Goal: Transaction & Acquisition: Obtain resource

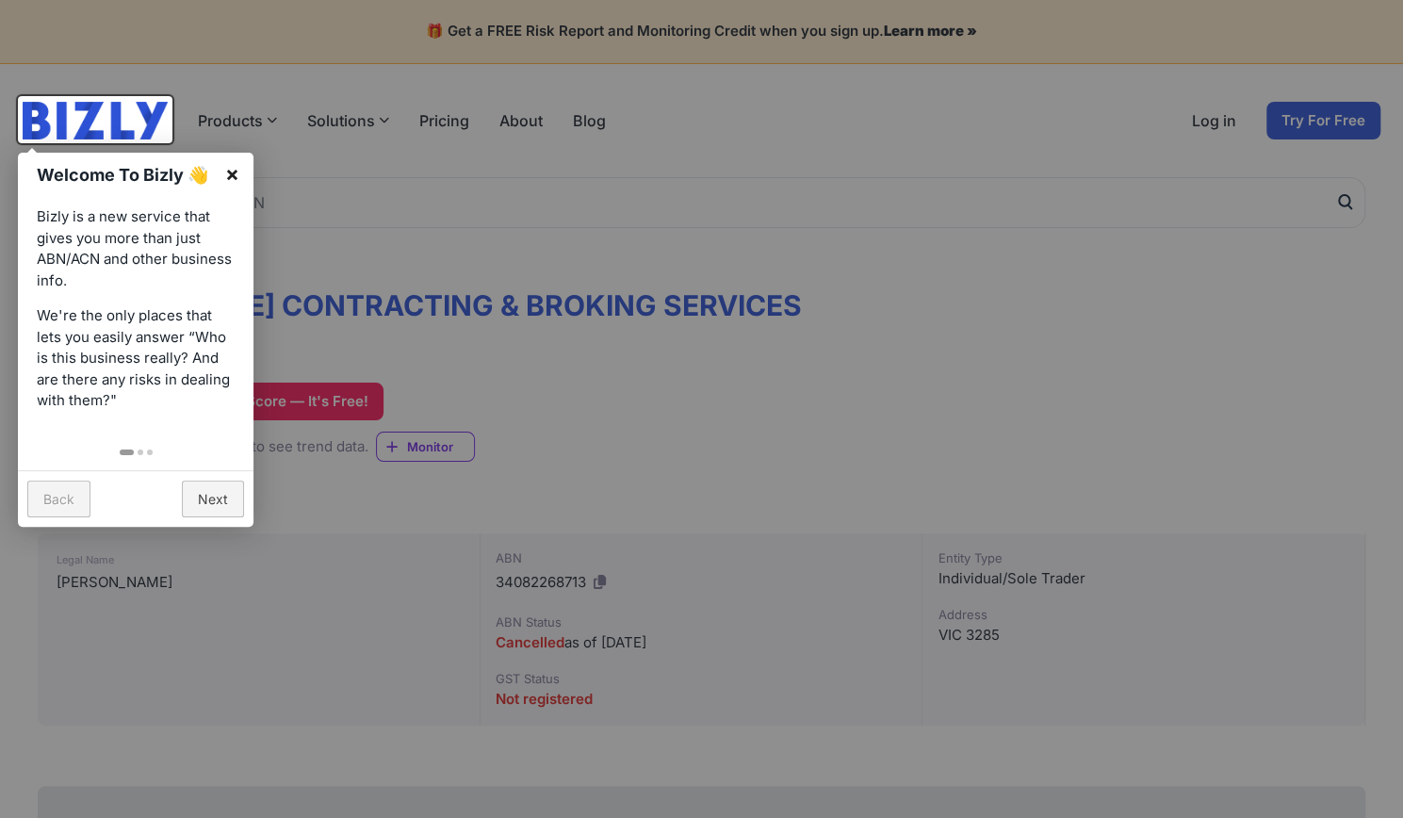
click at [226, 174] on link "×" at bounding box center [232, 174] width 42 height 42
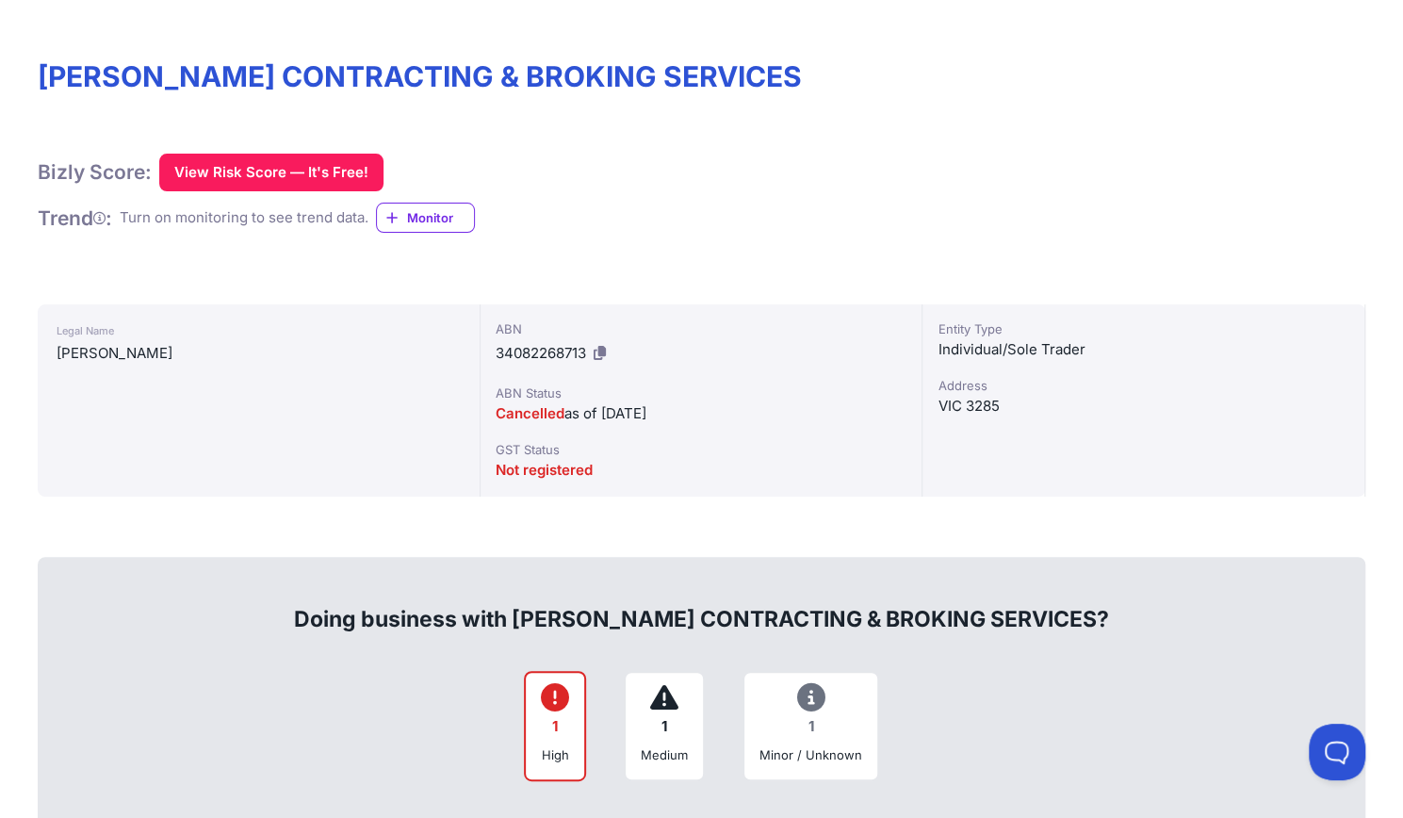
scroll to position [230, 0]
drag, startPoint x: 607, startPoint y: 410, endPoint x: 751, endPoint y: 404, distance: 144.2
click at [751, 404] on div "Cancelled as of [DATE]" at bounding box center [701, 412] width 412 height 23
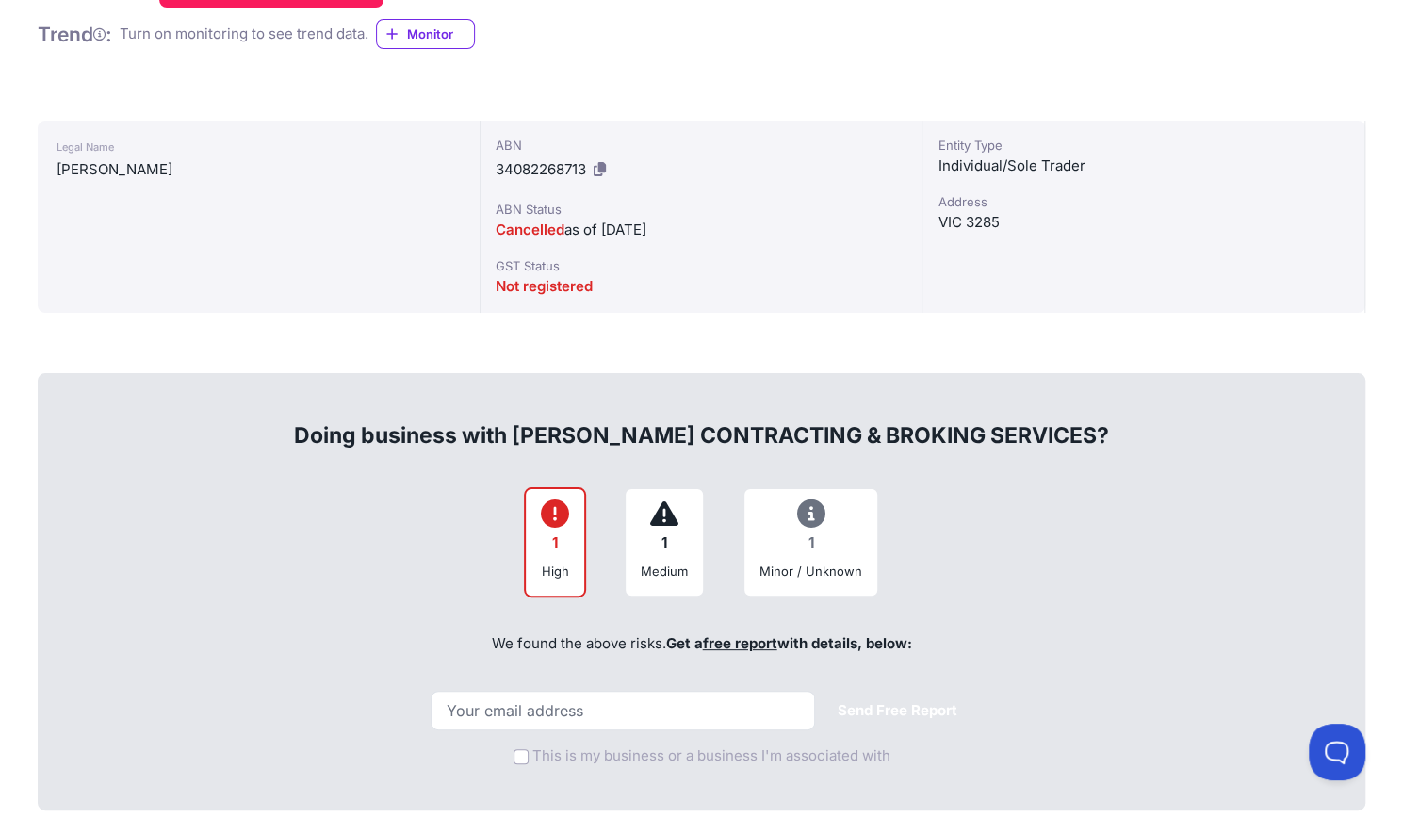
scroll to position [488, 0]
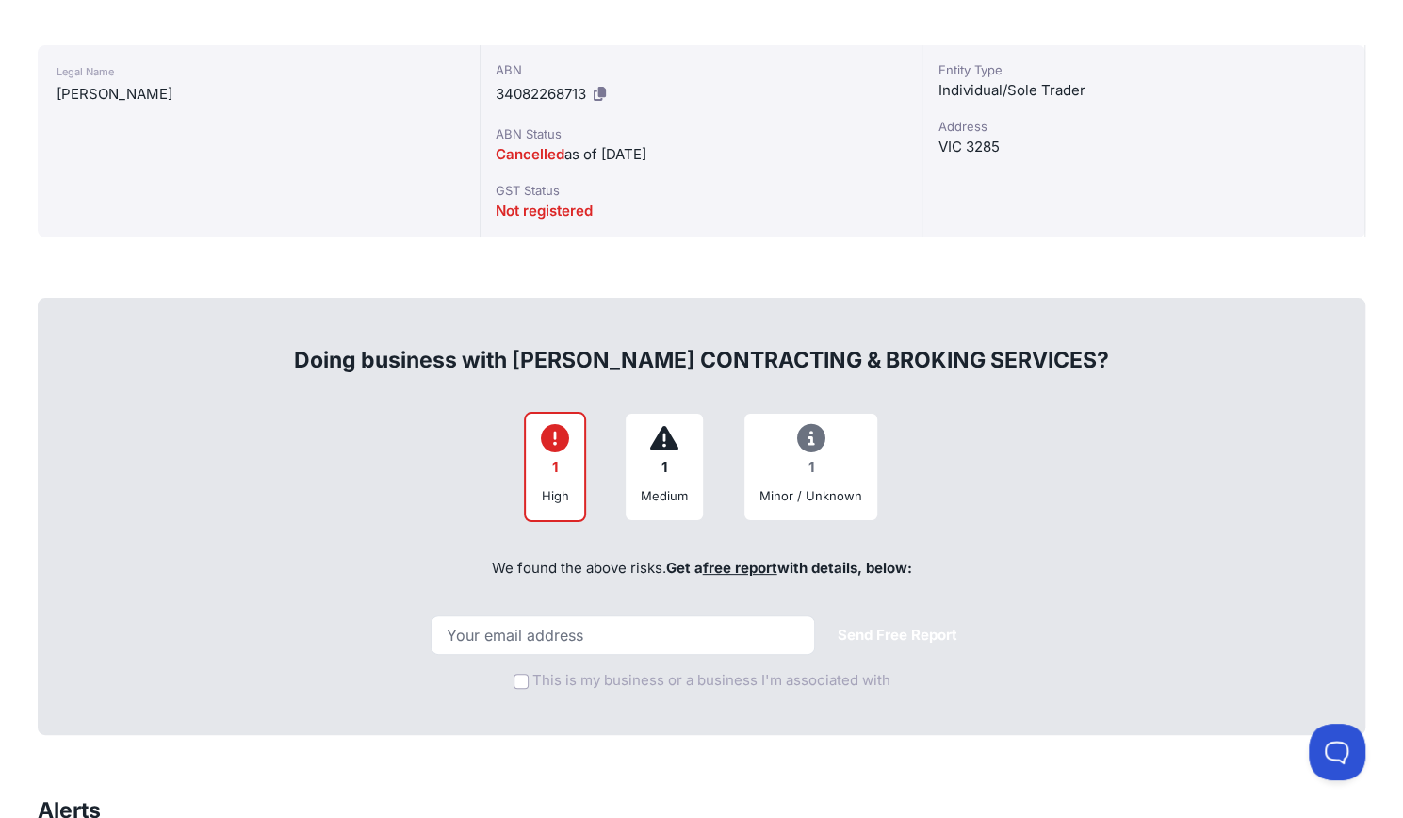
click at [561, 468] on div "1" at bounding box center [555, 467] width 28 height 37
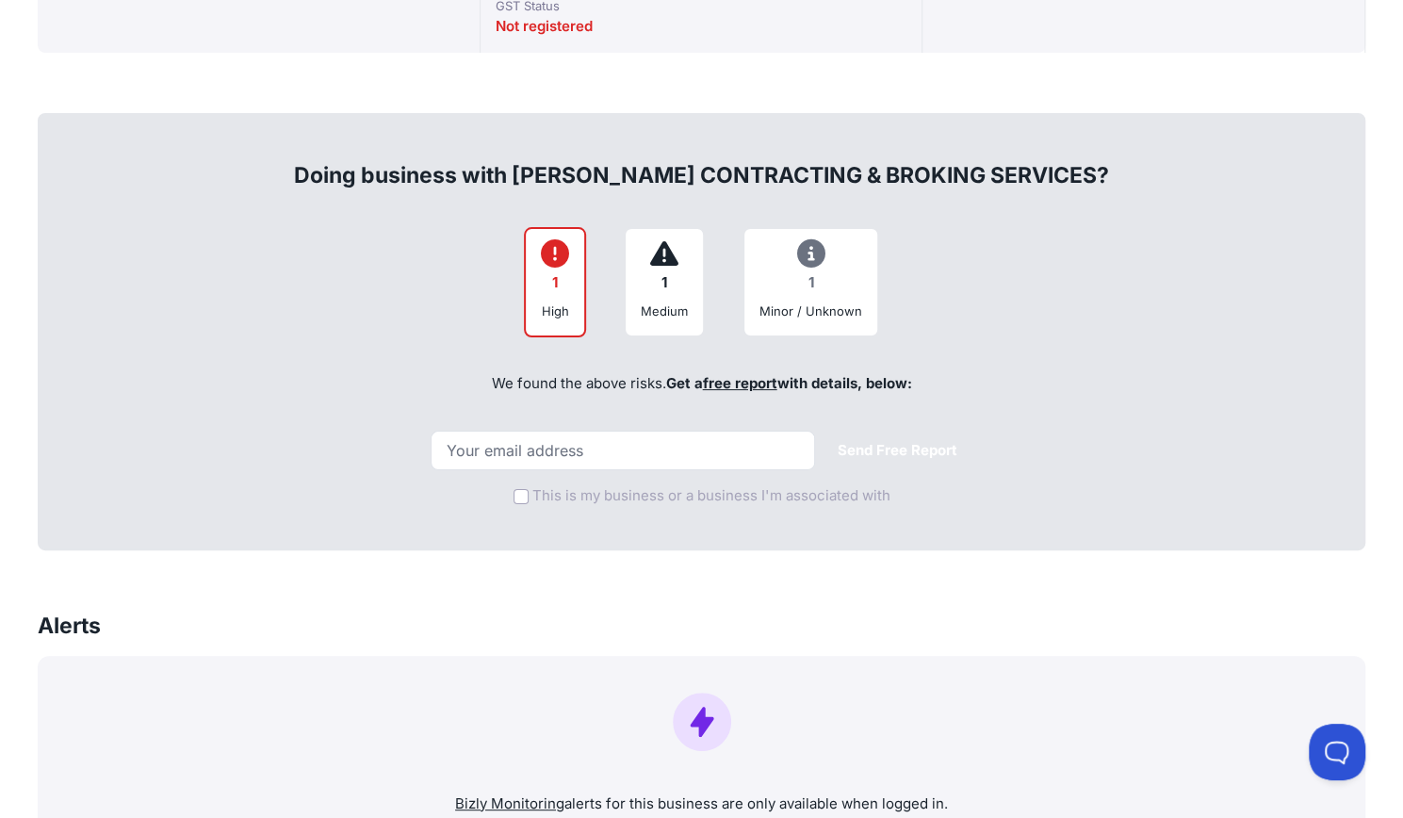
scroll to position [674, 0]
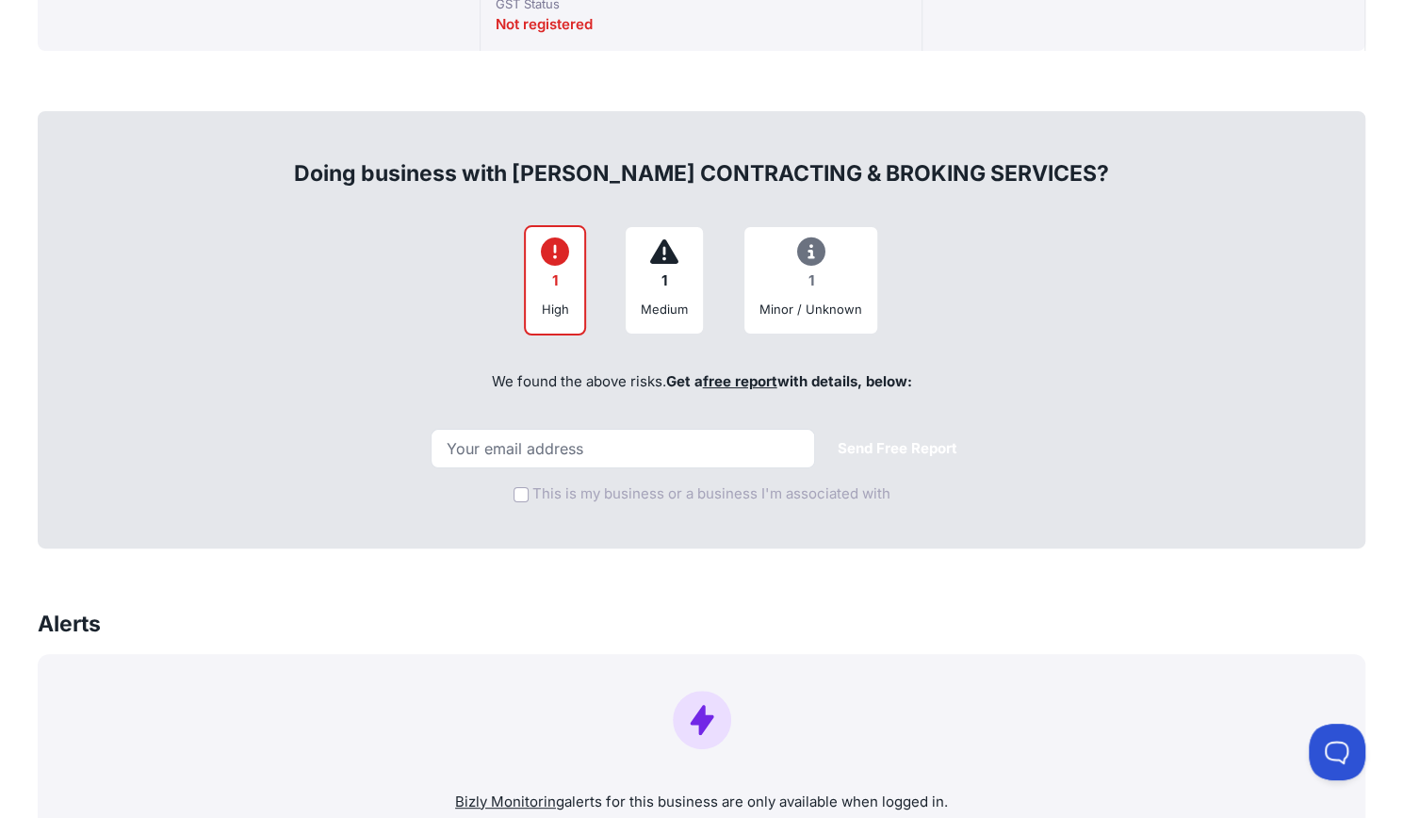
click at [550, 252] on icon at bounding box center [555, 252] width 28 height 1
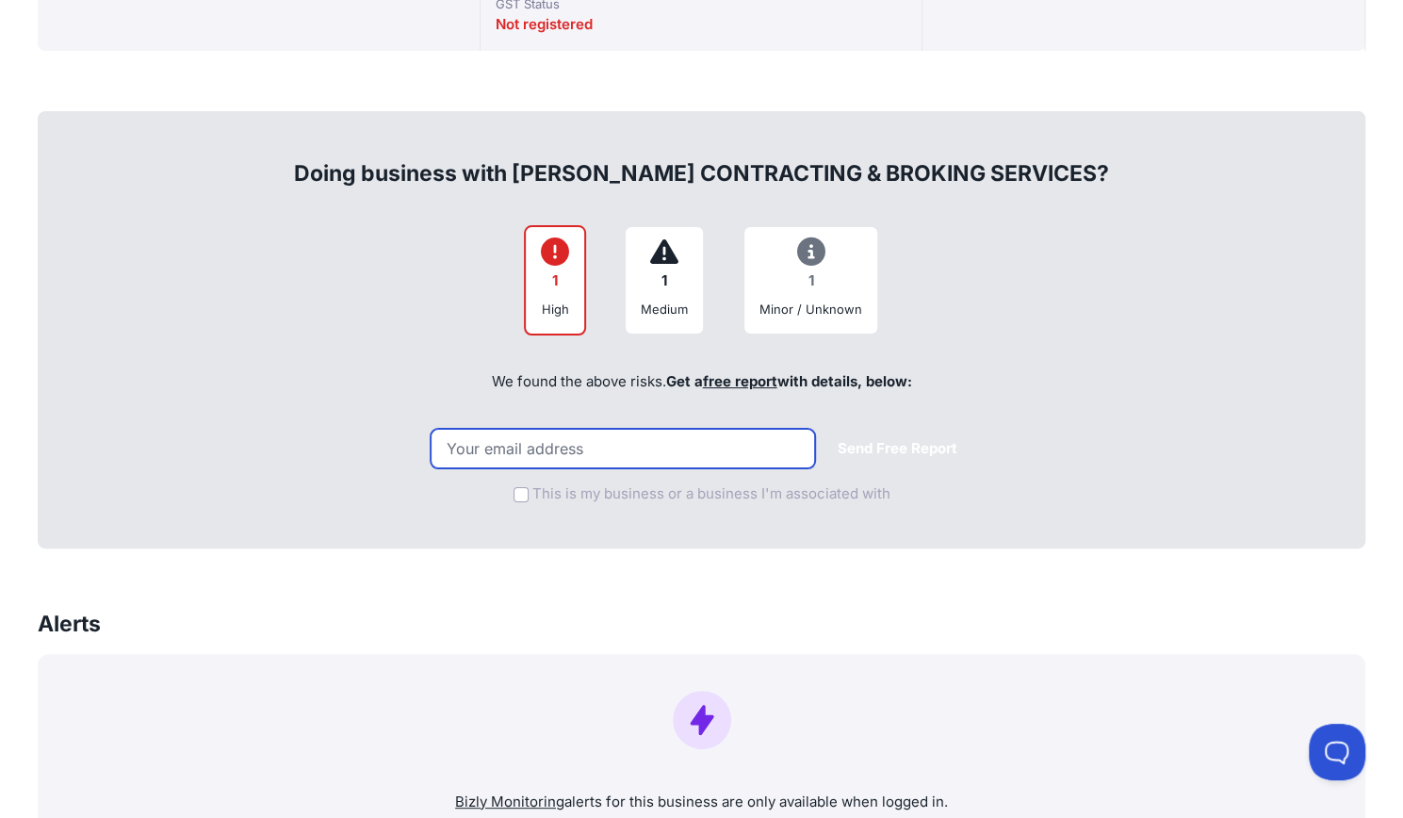
click at [610, 448] on input "email" at bounding box center [622, 449] width 384 height 40
type input "[EMAIL_ADDRESS][DOMAIN_NAME]"
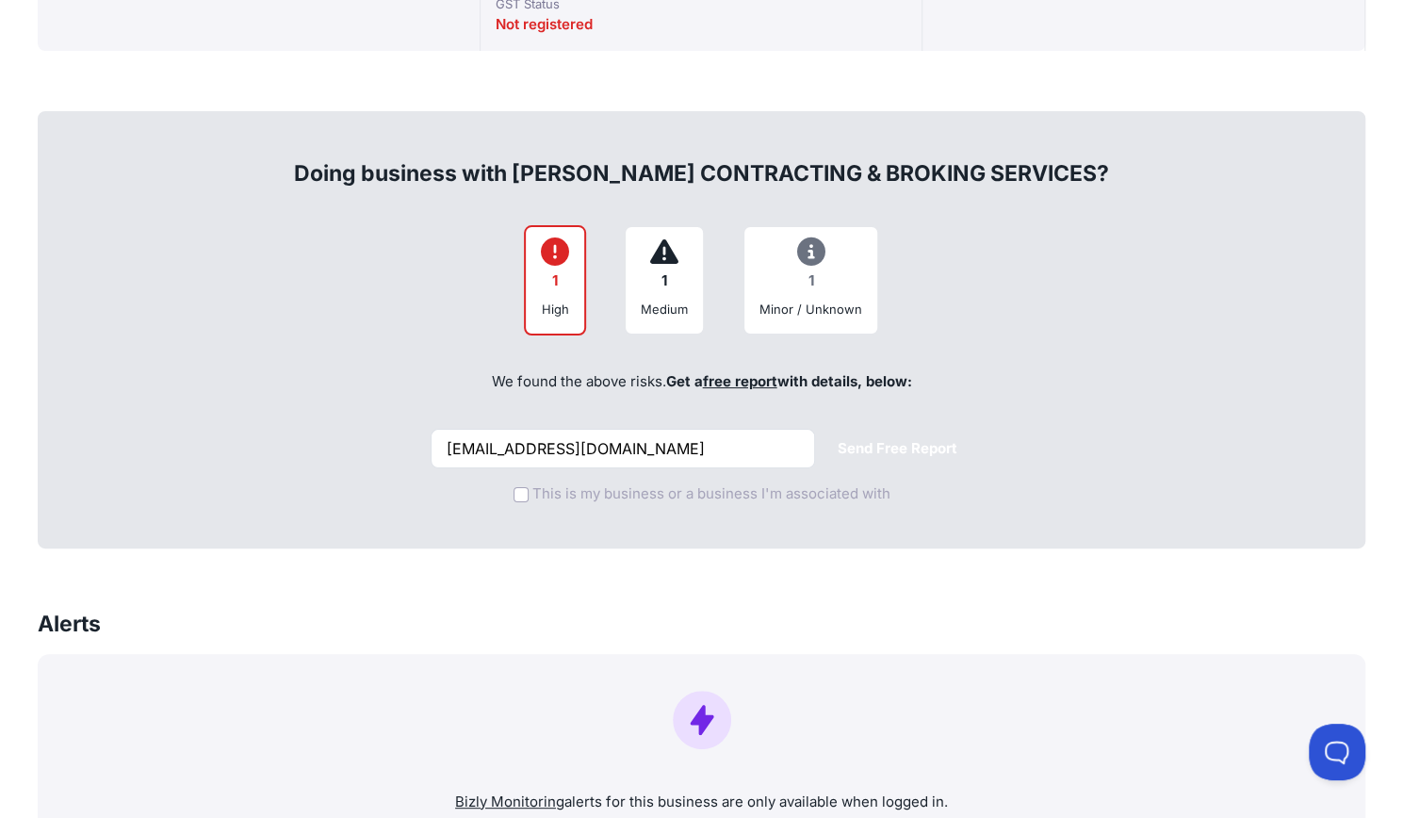
click at [586, 493] on label "This is my business or a business I'm associated with" at bounding box center [711, 494] width 358 height 22
click at [528, 493] on input "This is my business or a business I'm associated with" at bounding box center [520, 494] width 15 height 15
checkbox input "true"
click at [852, 444] on button "Send Free Report" at bounding box center [897, 448] width 150 height 37
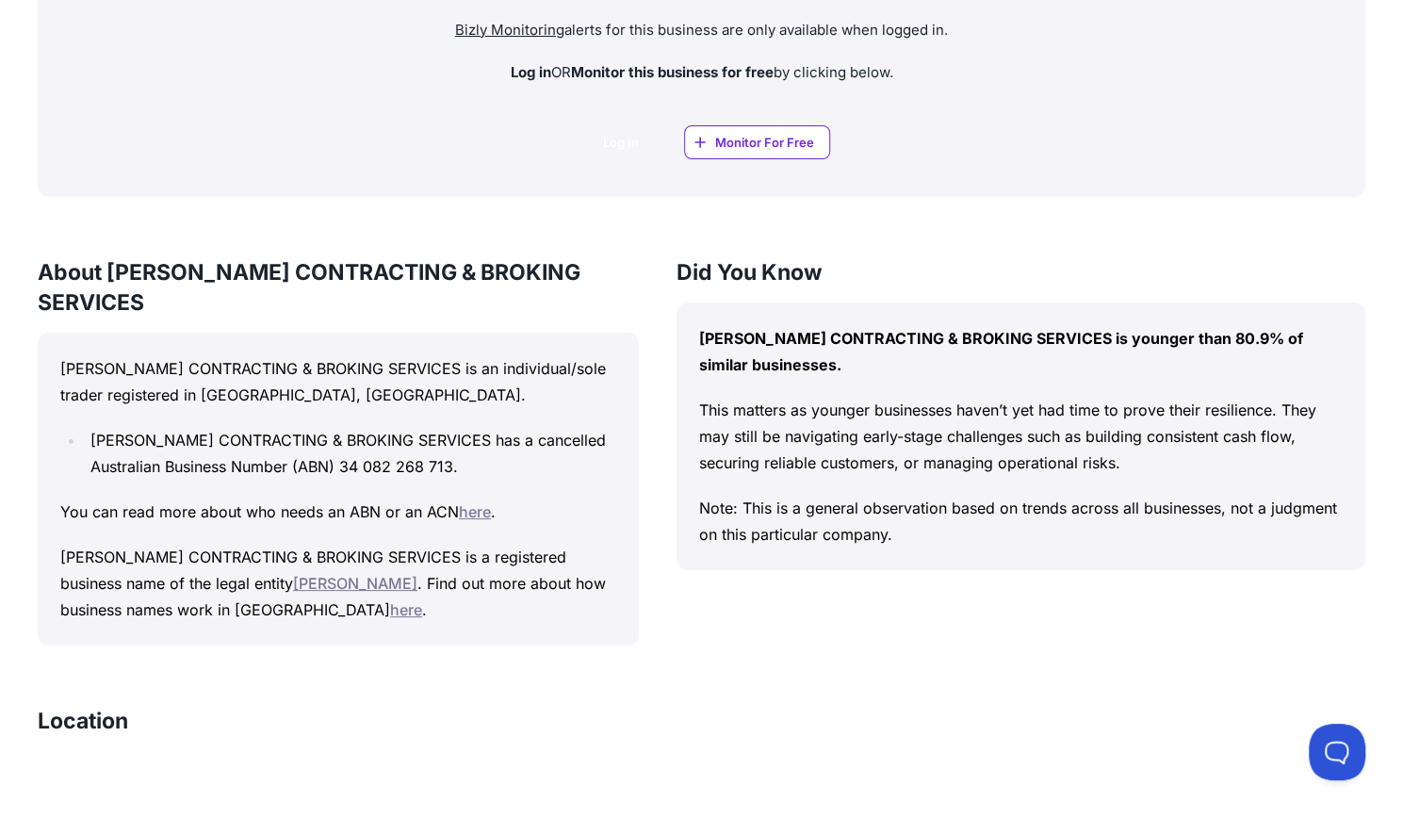
scroll to position [1447, 0]
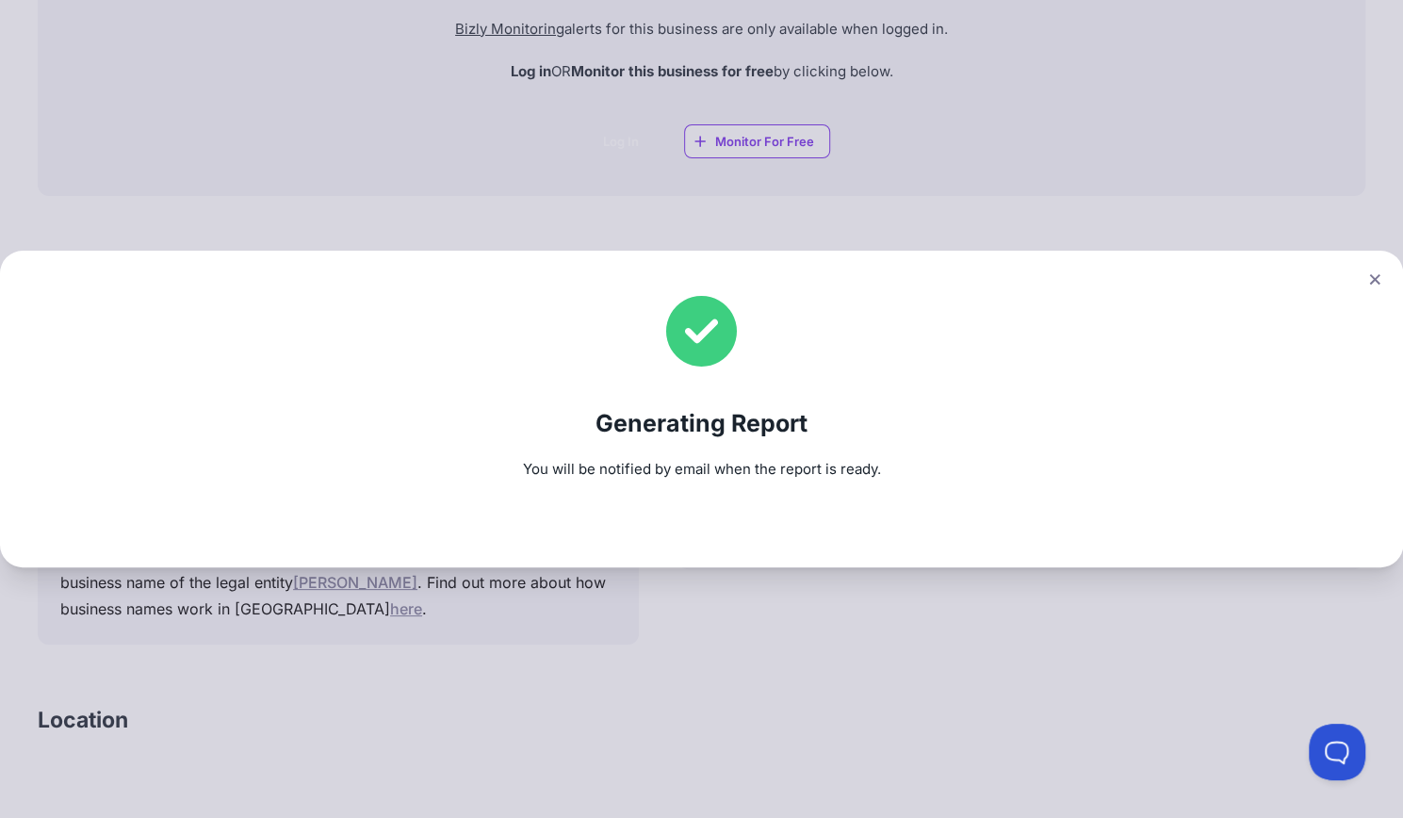
click at [1388, 277] on button at bounding box center [1374, 279] width 26 height 27
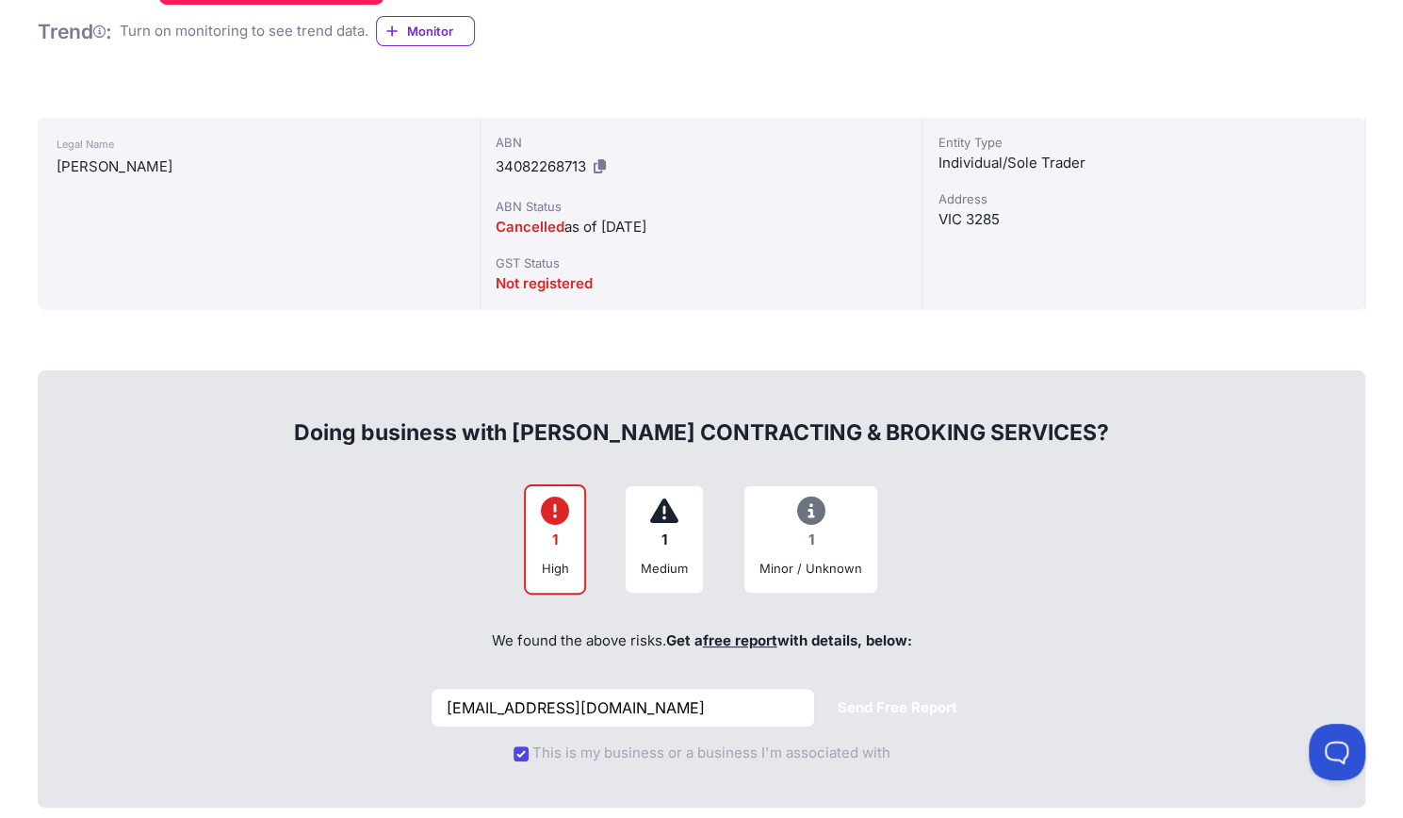
scroll to position [387, 0]
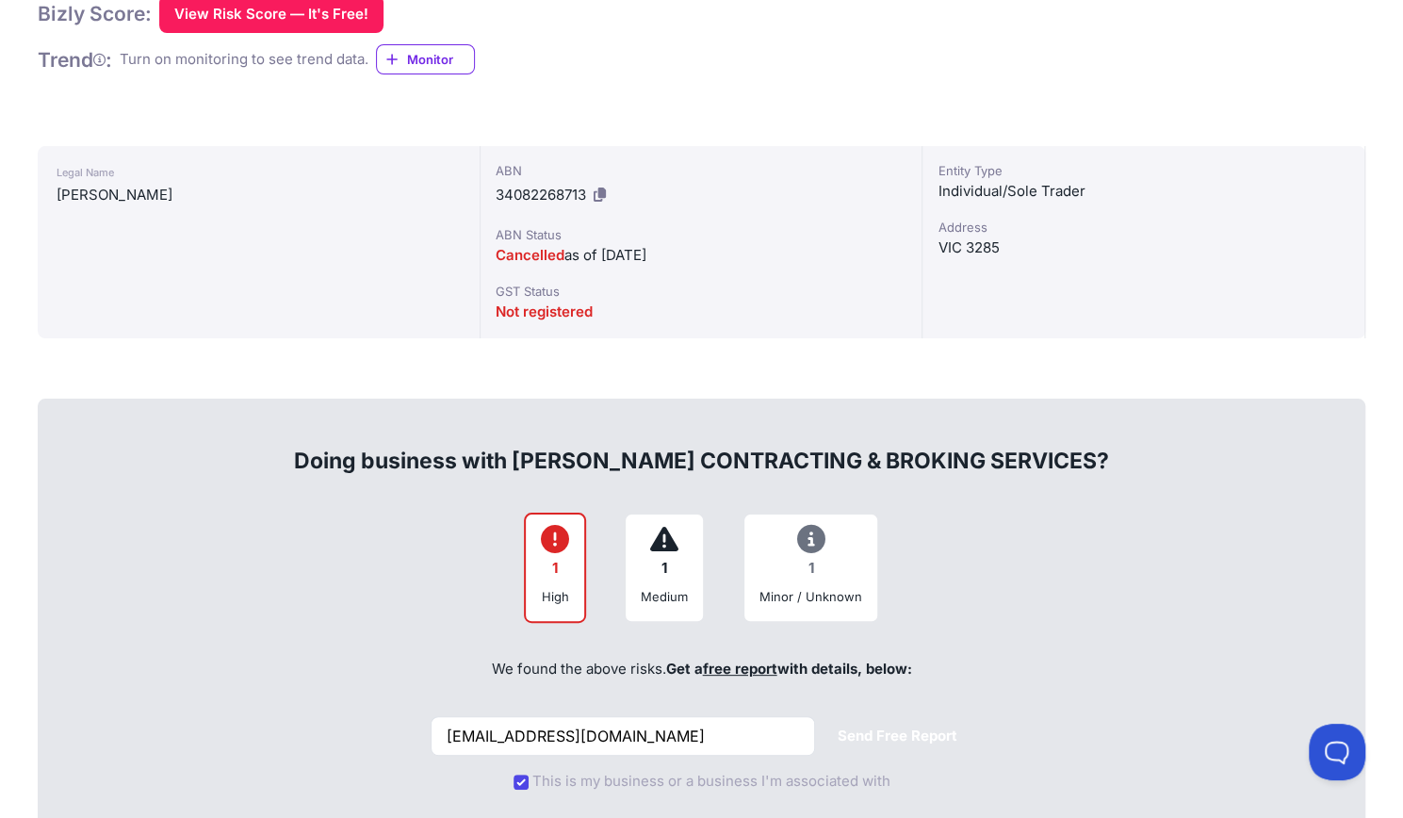
drag, startPoint x: 614, startPoint y: 259, endPoint x: 696, endPoint y: 261, distance: 82.0
click at [696, 261] on div "Cancelled as of 02/09/2025" at bounding box center [701, 255] width 412 height 23
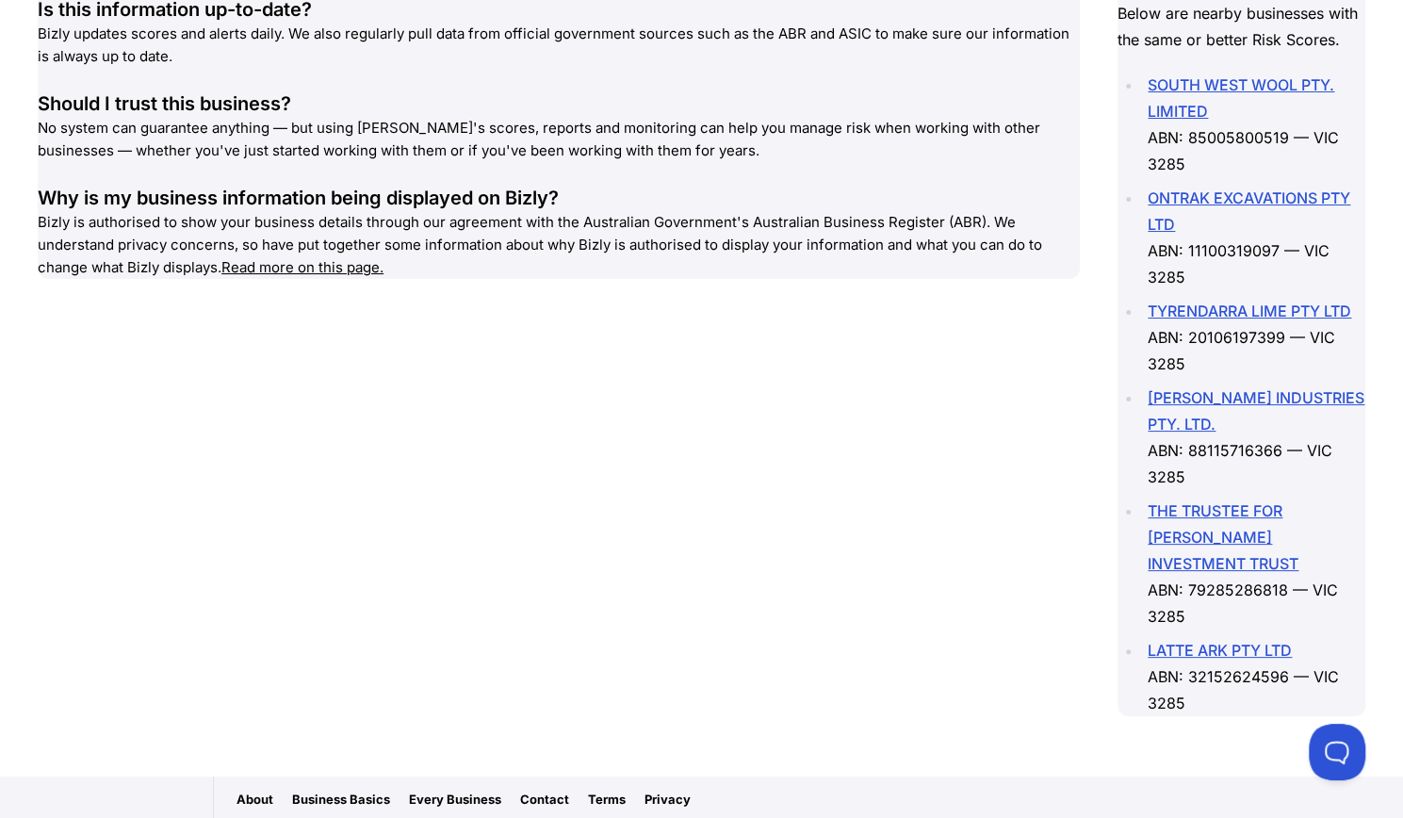
scroll to position [2864, 0]
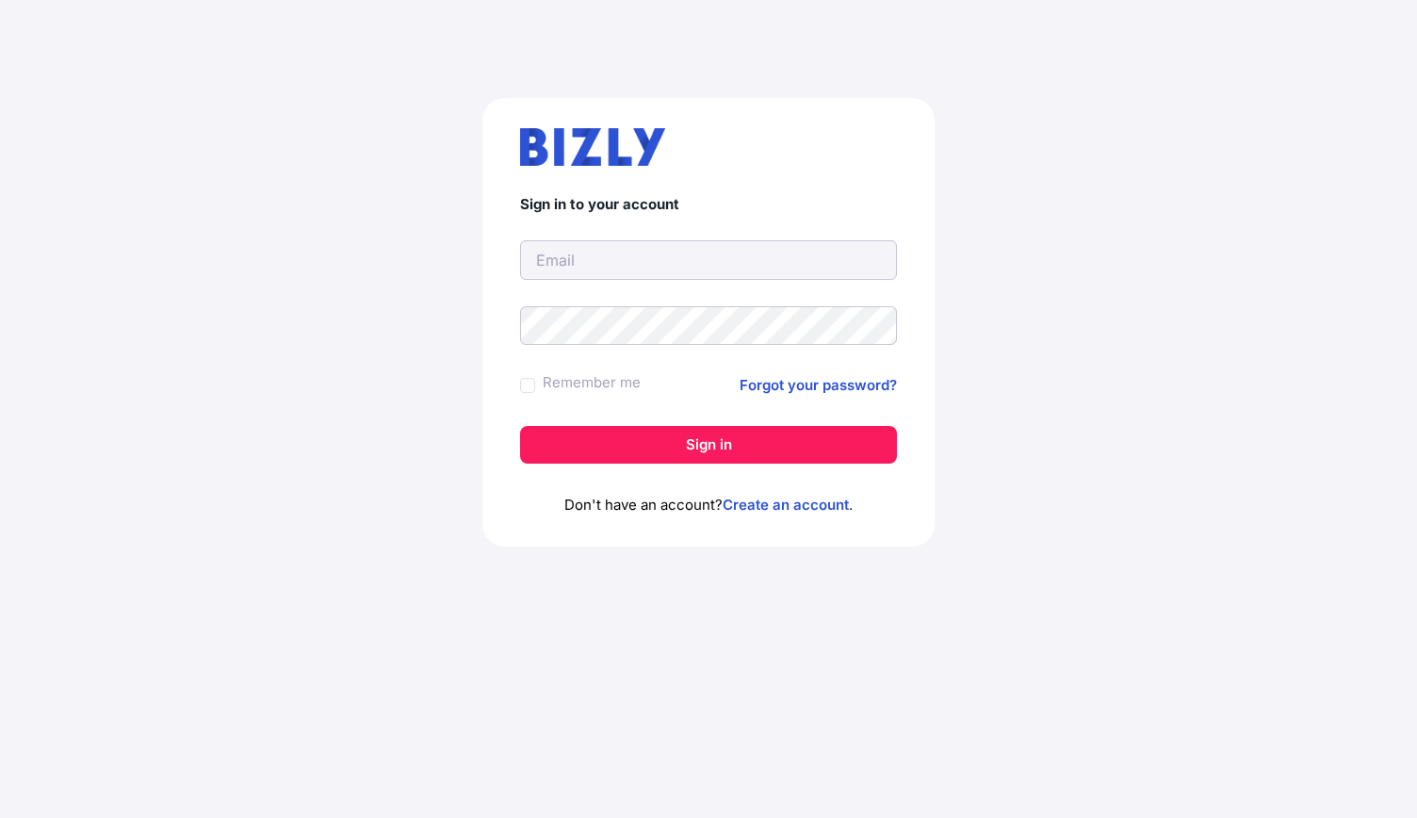
click at [569, 263] on input "text" at bounding box center [708, 260] width 377 height 40
type input "[EMAIL_ADDRESS][DOMAIN_NAME]"
click at [773, 498] on link "Create an account" at bounding box center [785, 504] width 126 height 18
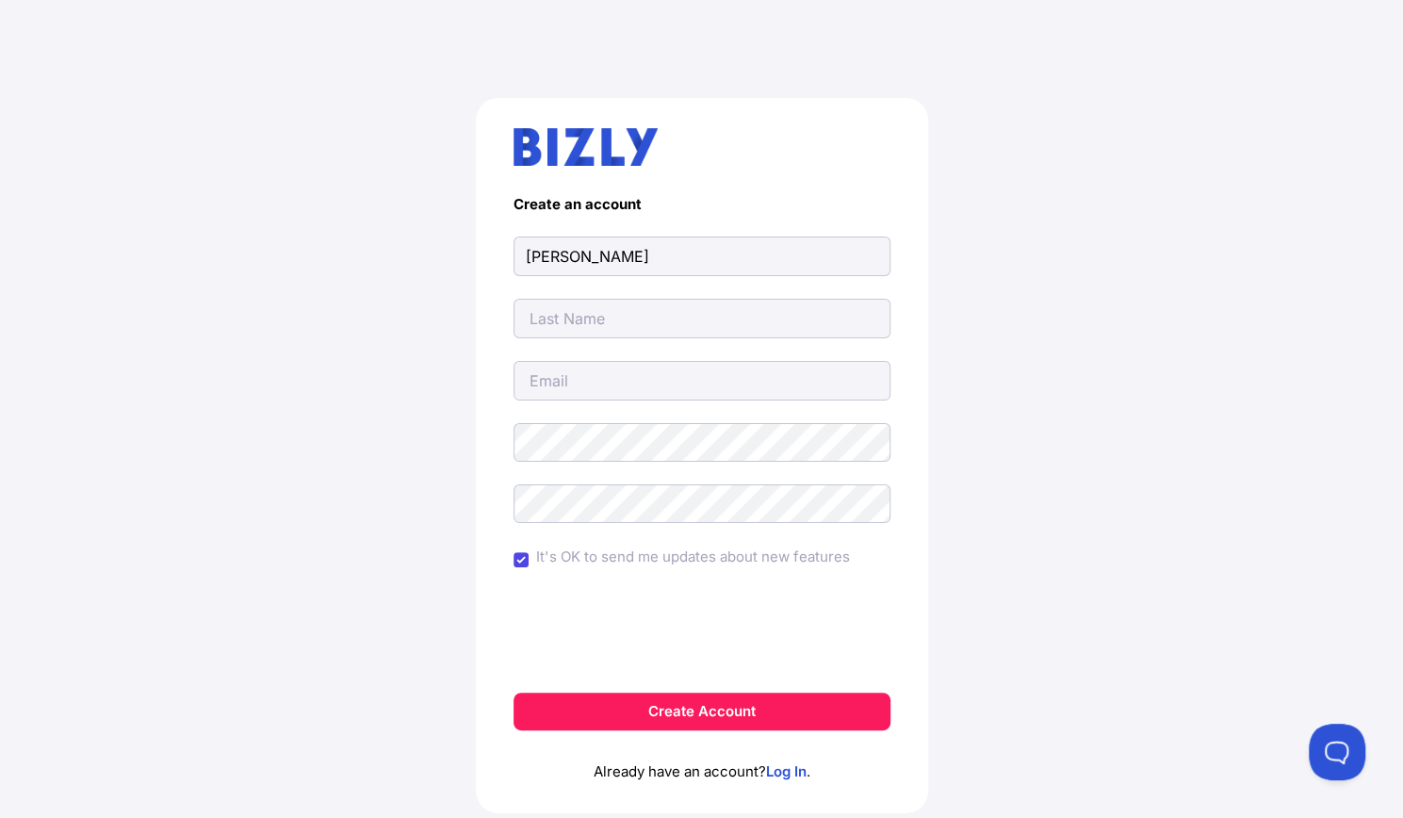
type input "albert"
click at [548, 331] on input "text" at bounding box center [701, 319] width 377 height 40
type input "joscelyne"
click at [552, 365] on input "email" at bounding box center [701, 381] width 377 height 40
type input "[EMAIL_ADDRESS][DOMAIN_NAME]"
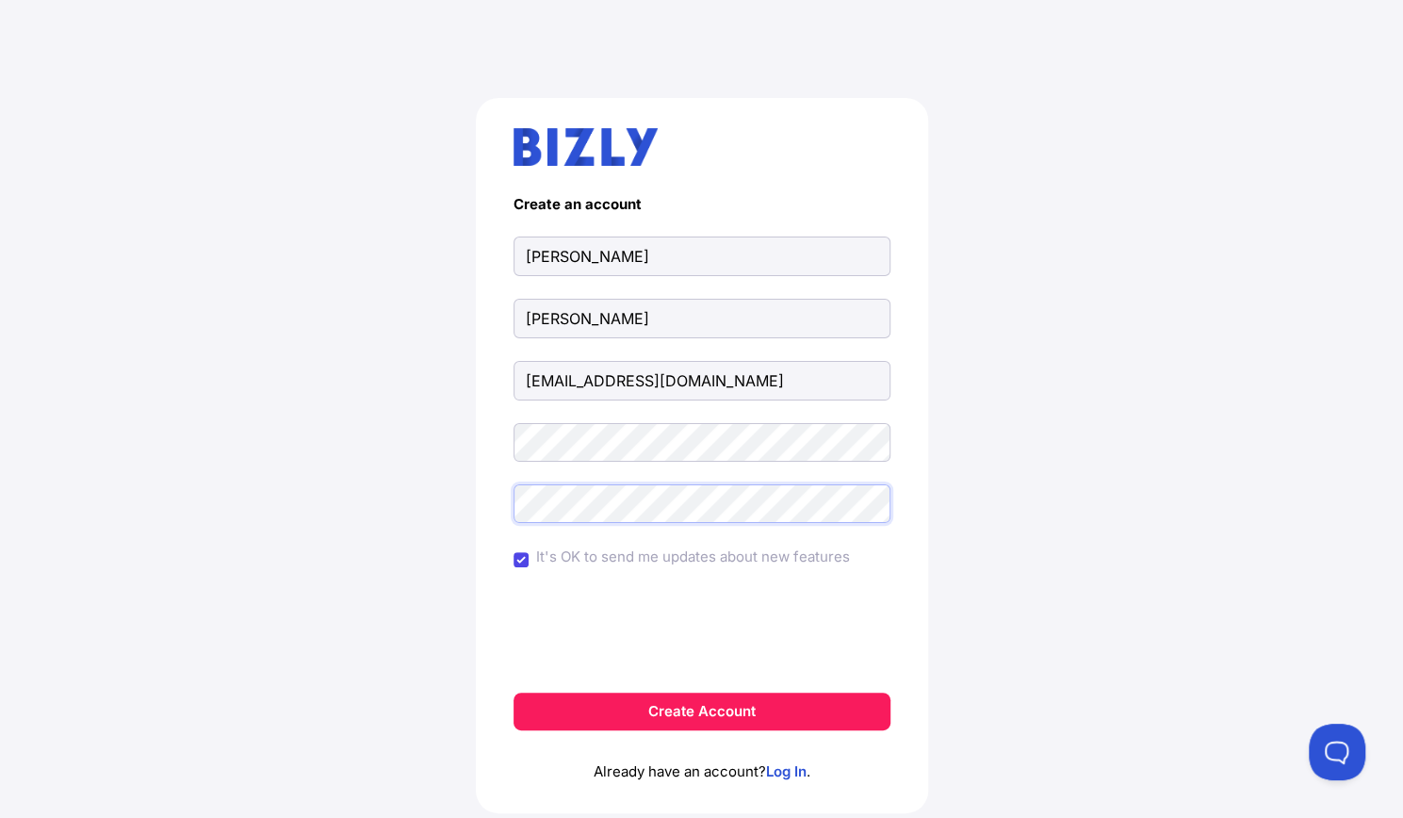
click at [513, 692] on button "Create Account" at bounding box center [701, 711] width 377 height 38
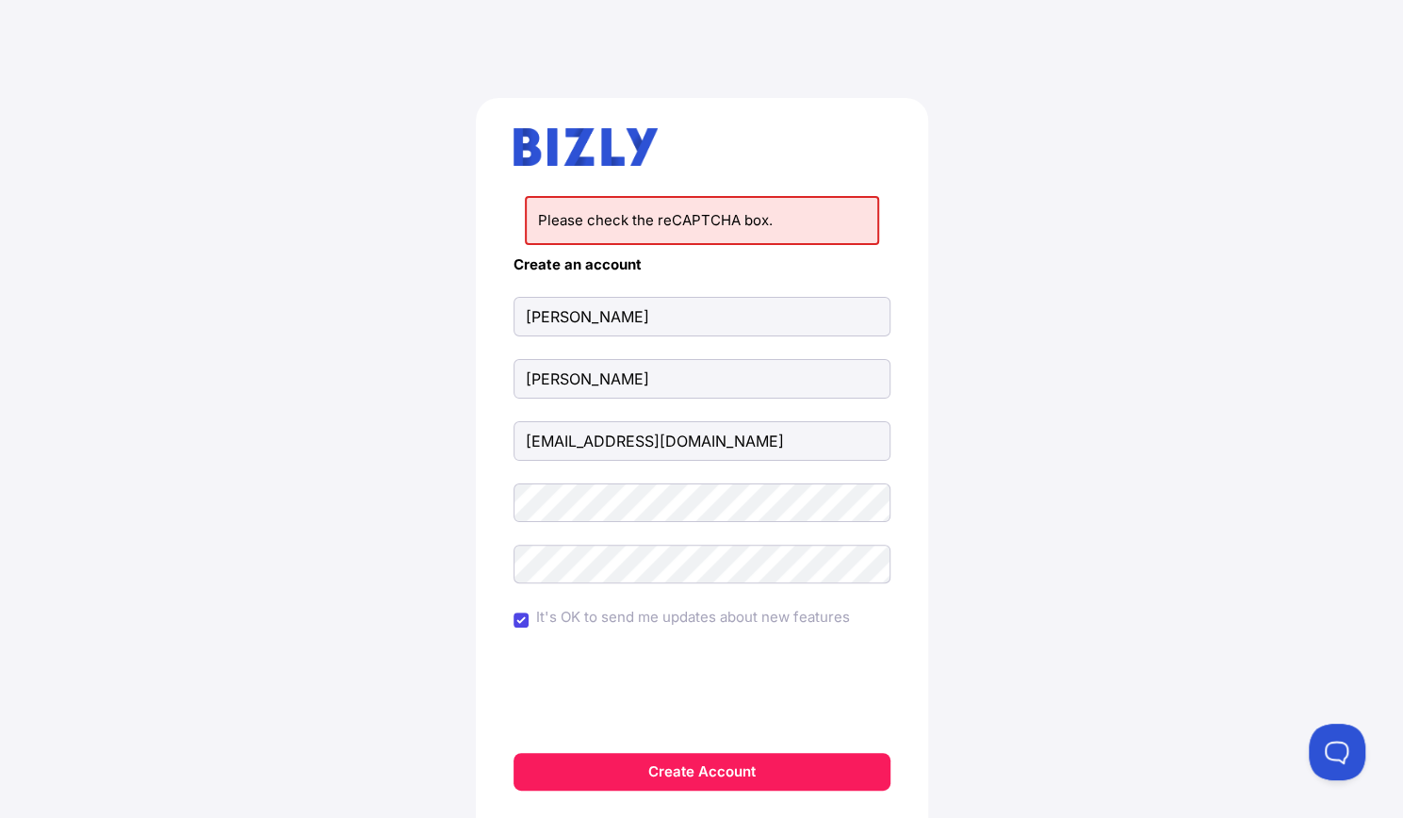
scroll to position [26, 0]
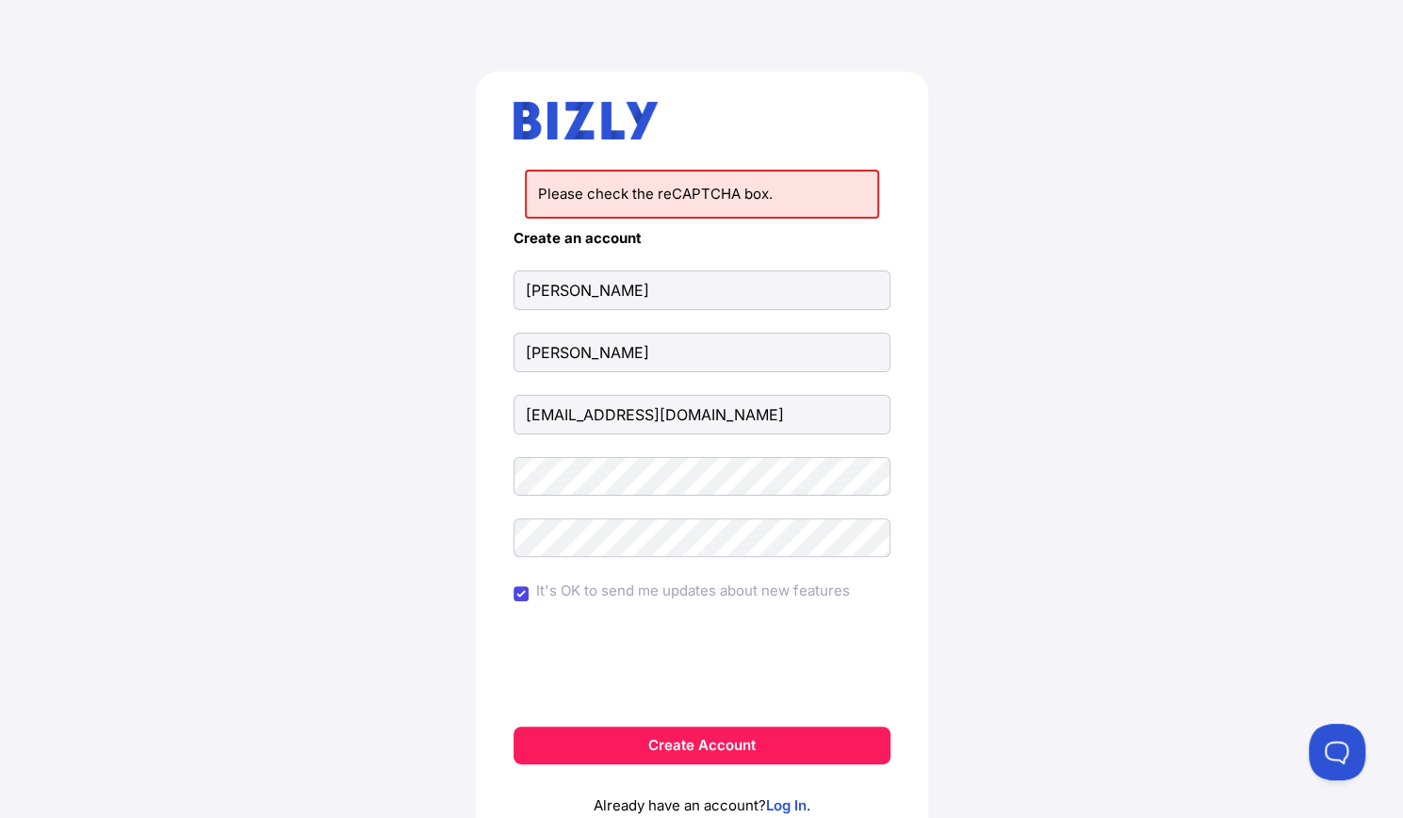
click at [553, 446] on form "Create an account albert joscelyne albertmjos@gmail.com It's OK to send me upda…" at bounding box center [701, 497] width 377 height 534
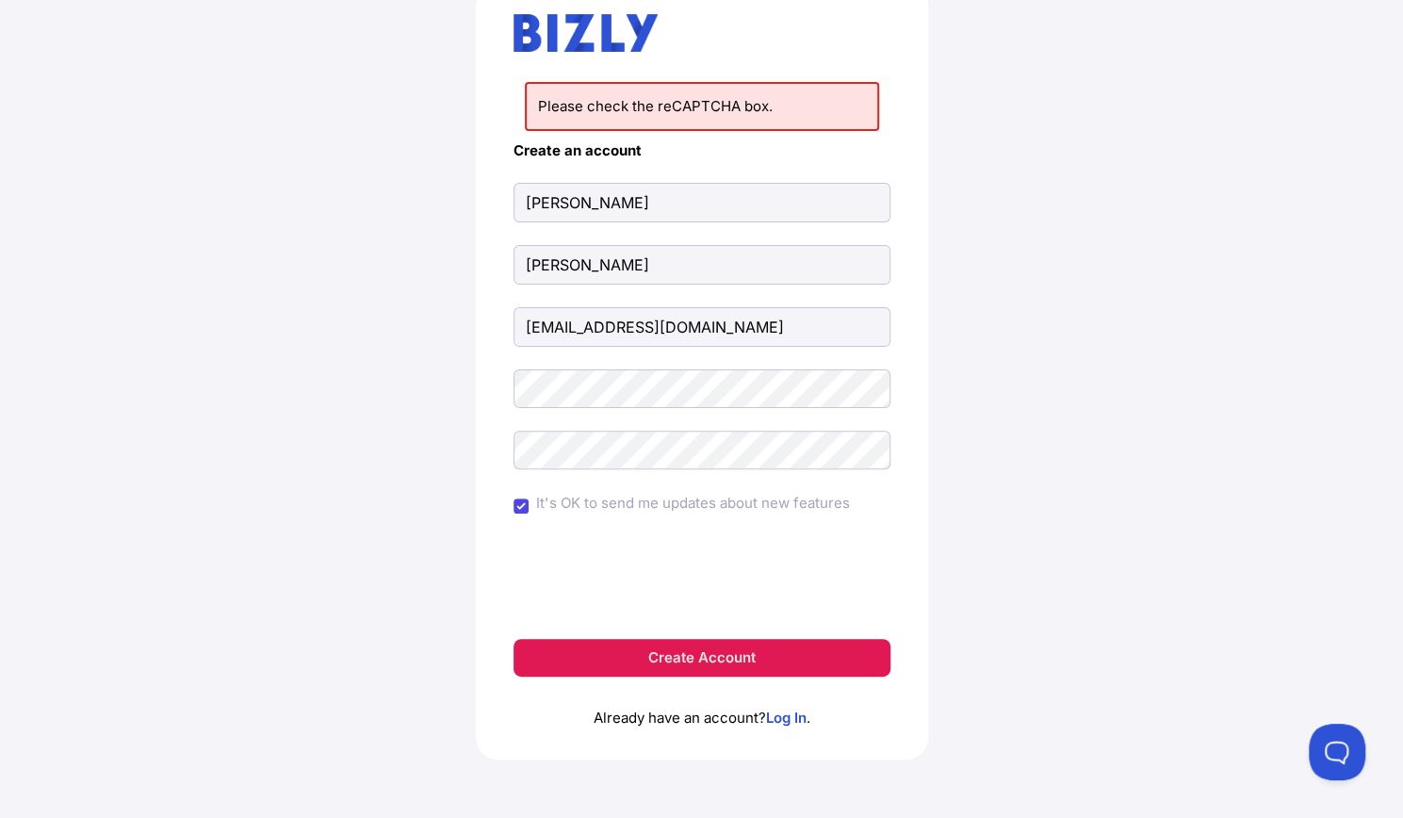
click at [795, 646] on button "Create Account" at bounding box center [701, 658] width 377 height 38
